Goal: Information Seeking & Learning: Understand process/instructions

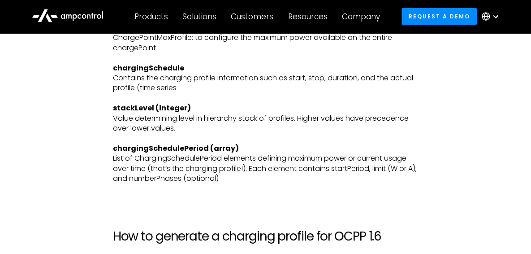
click at [391, 155] on p "chargingProfileId (integer) Identifier of the load curve chargingProfilePurpose…" at bounding box center [266, 83] width 306 height 241
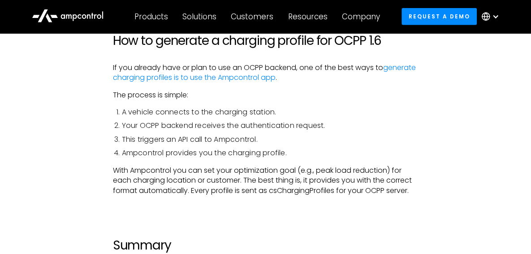
scroll to position [2750, 0]
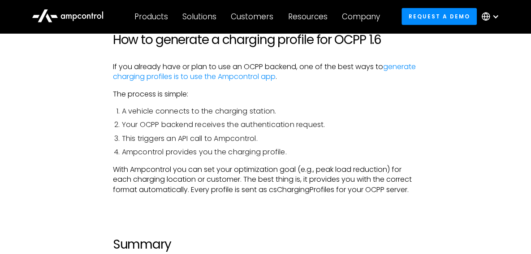
click at [194, 143] on li "This triggers an API call to Ampcontrol." at bounding box center [270, 139] width 297 height 10
drag, startPoint x: 194, startPoint y: 159, endPoint x: 198, endPoint y: 168, distance: 9.5
click at [198, 157] on li "Ampcontrol provides you the charging profile." at bounding box center [270, 152] width 297 height 10
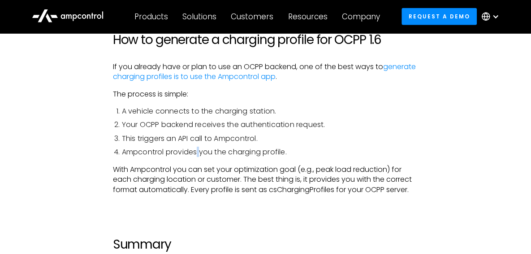
click at [198, 157] on li "Ampcontrol provides you the charging profile." at bounding box center [270, 152] width 297 height 10
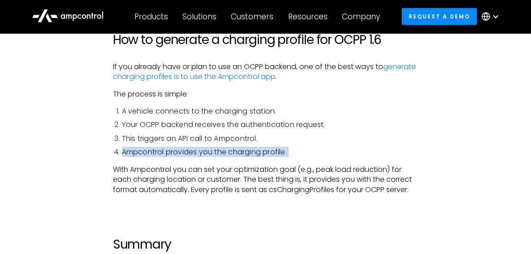
click at [198, 157] on li "Ampcontrol provides you the charging profile." at bounding box center [270, 152] width 297 height 10
